Goal: Obtain resource: Obtain resource

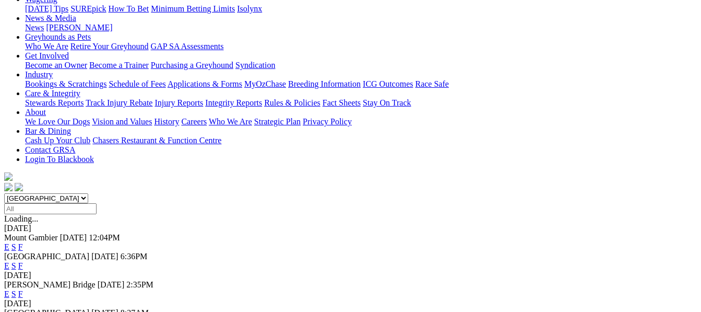
scroll to position [146, 0]
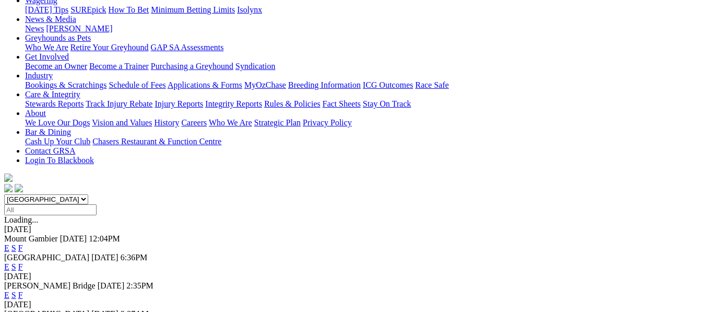
click at [23, 262] on link "F" at bounding box center [20, 266] width 5 height 9
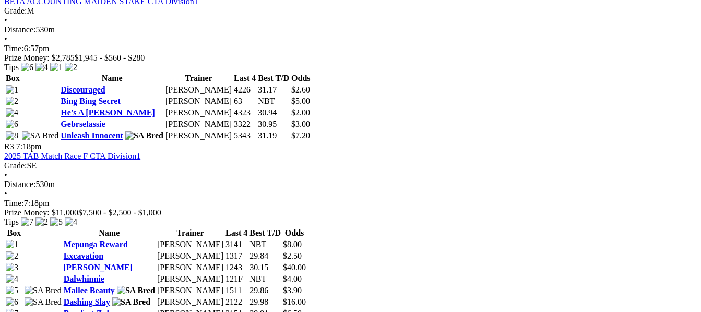
scroll to position [731, 0]
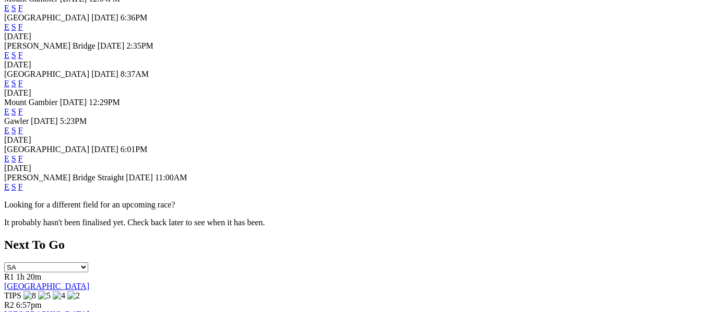
scroll to position [418, 0]
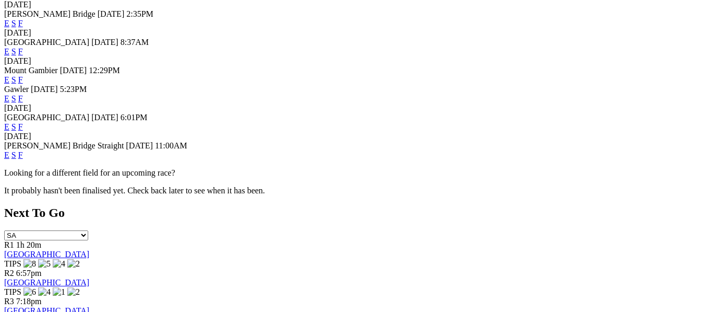
click at [23, 122] on link "F" at bounding box center [20, 126] width 5 height 9
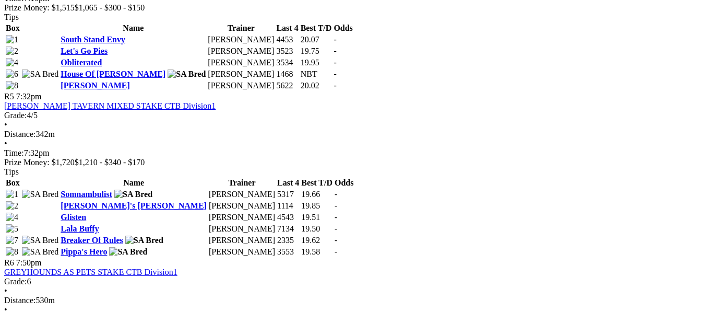
scroll to position [1107, 0]
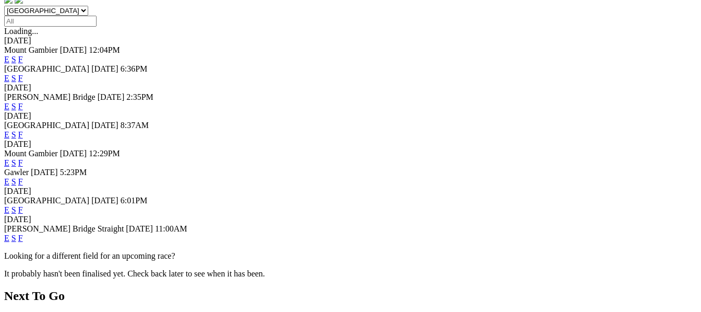
scroll to position [355, 0]
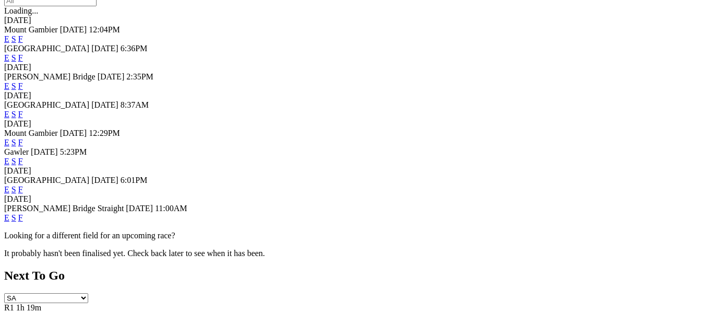
click at [23, 220] on link "F" at bounding box center [20, 217] width 5 height 9
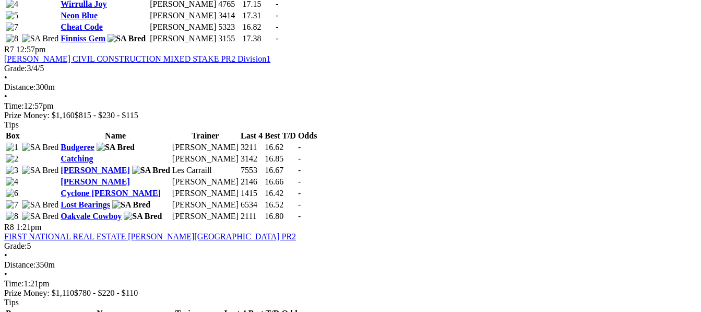
scroll to position [1482, 0]
